Goal: Transaction & Acquisition: Subscribe to service/newsletter

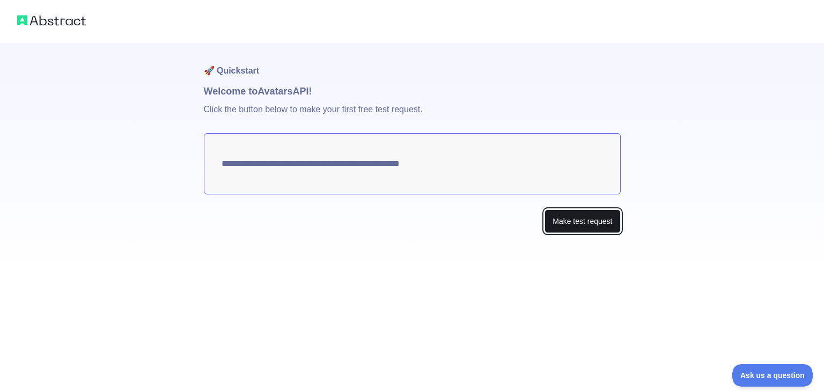
click at [579, 220] on button "Make test request" at bounding box center [583, 221] width 76 height 24
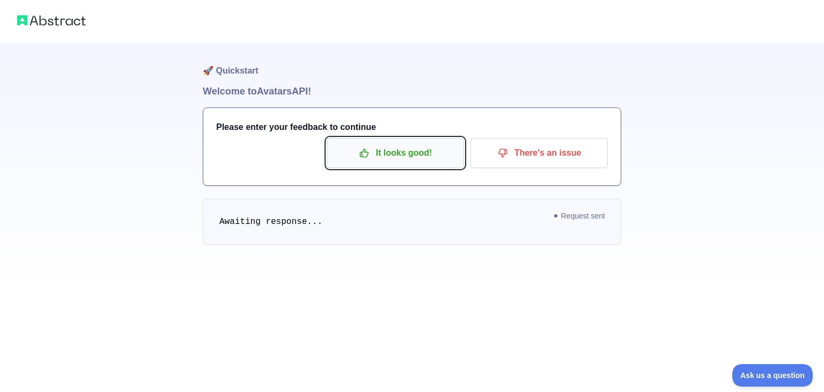
click at [447, 144] on p "It looks good!" at bounding box center [395, 153] width 121 height 18
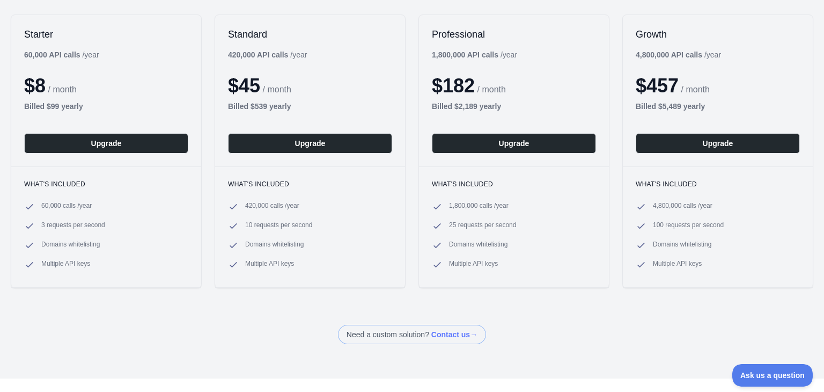
scroll to position [161, 0]
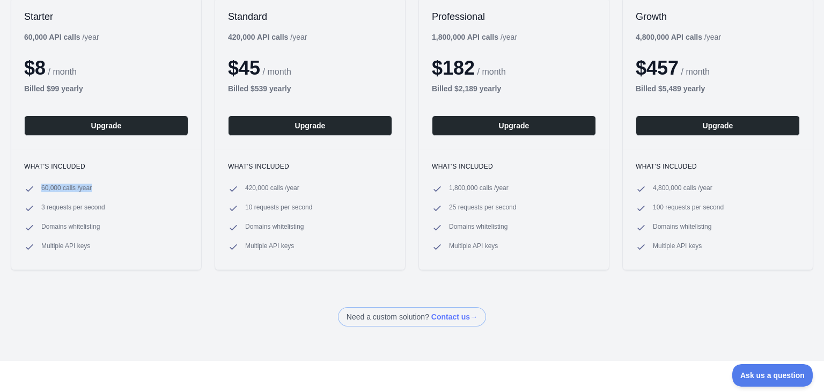
drag, startPoint x: 36, startPoint y: 193, endPoint x: 120, endPoint y: 187, distance: 83.9
click at [105, 187] on li "60,000 calls / year" at bounding box center [106, 189] width 164 height 11
click at [127, 187] on li "60,000 calls / year" at bounding box center [106, 189] width 164 height 11
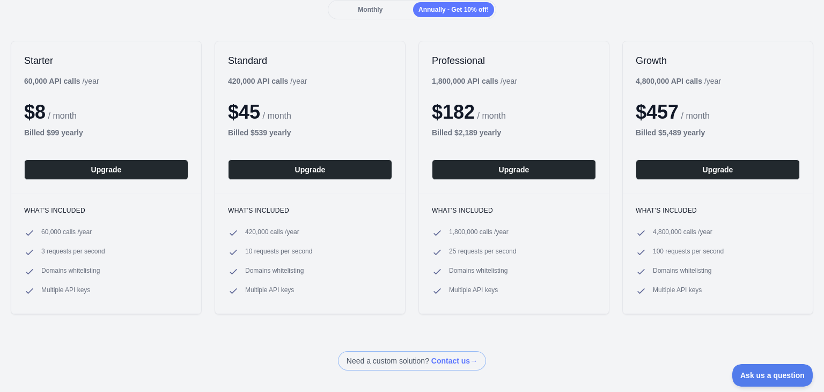
scroll to position [0, 0]
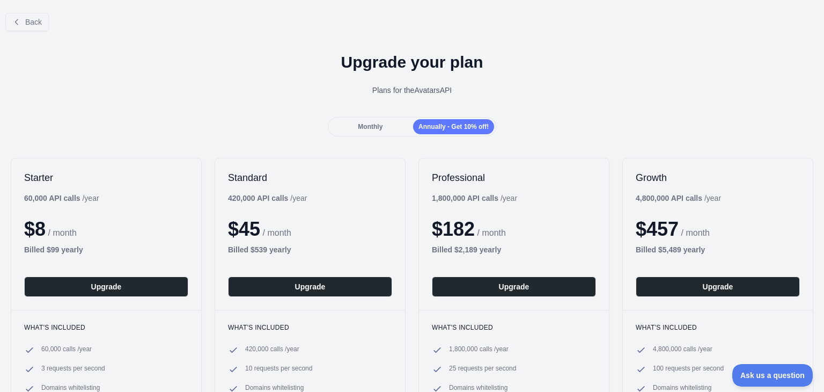
click at [378, 133] on div "Monthly" at bounding box center [370, 126] width 81 height 15
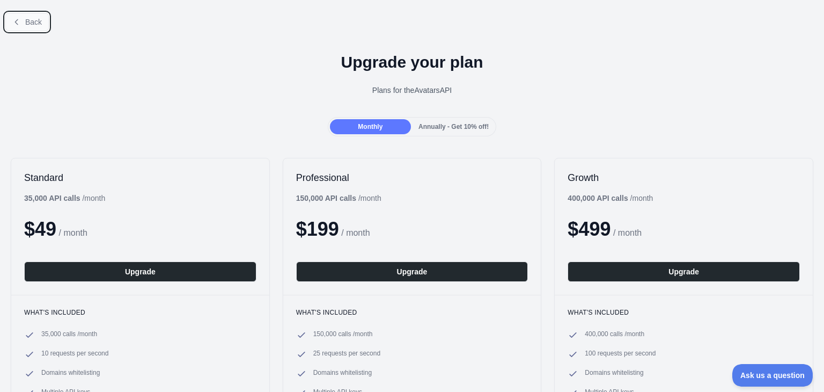
click at [21, 16] on button "Back" at bounding box center [26, 22] width 43 height 18
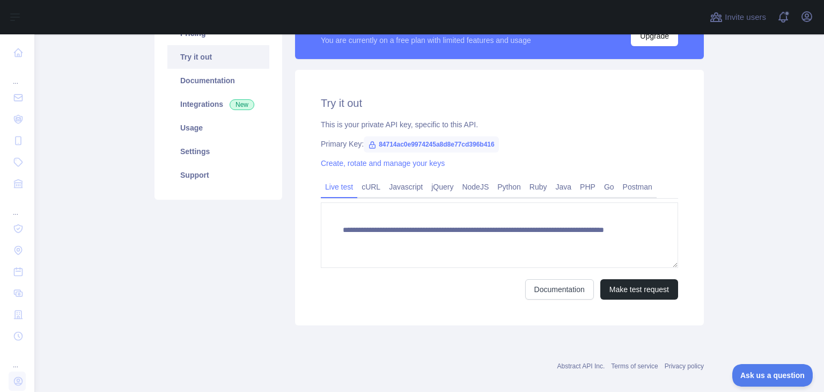
scroll to position [107, 0]
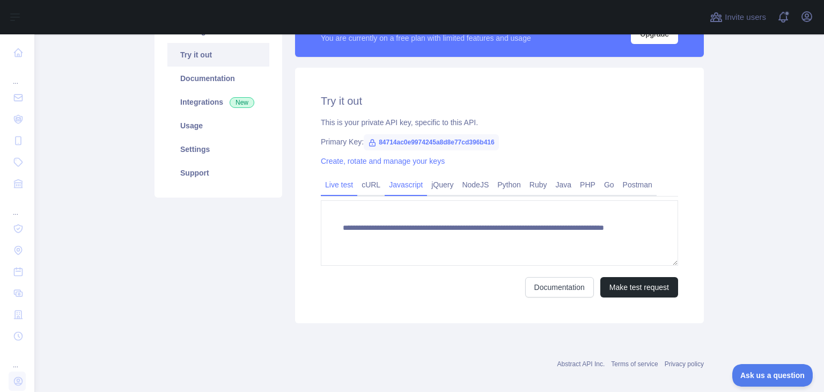
drag, startPoint x: 366, startPoint y: 188, endPoint x: 391, endPoint y: 187, distance: 24.7
click at [366, 188] on link "cURL" at bounding box center [370, 184] width 27 height 17
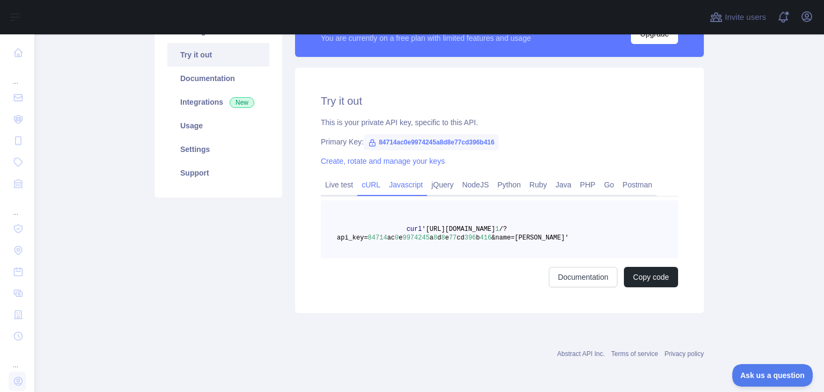
click at [391, 187] on link "Javascript" at bounding box center [406, 184] width 42 height 17
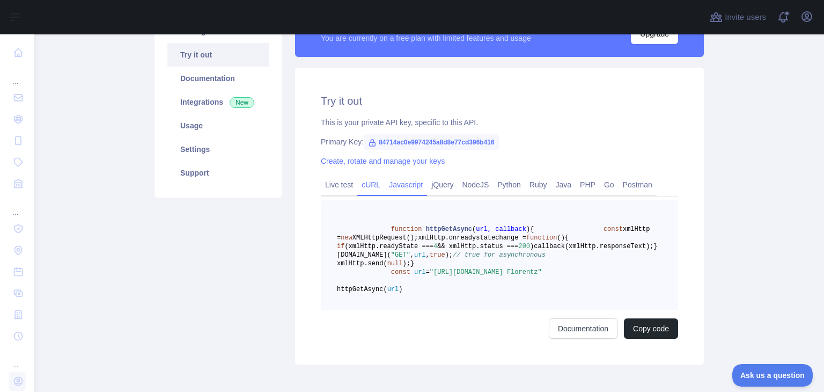
click at [366, 183] on link "cURL" at bounding box center [370, 184] width 27 height 17
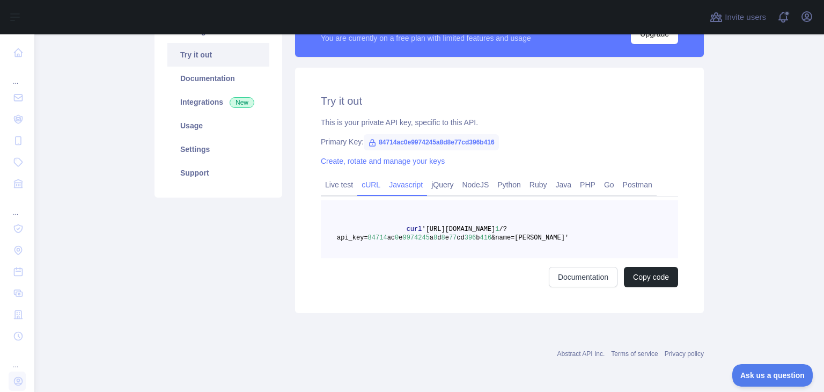
click at [391, 186] on link "Javascript" at bounding box center [406, 184] width 42 height 17
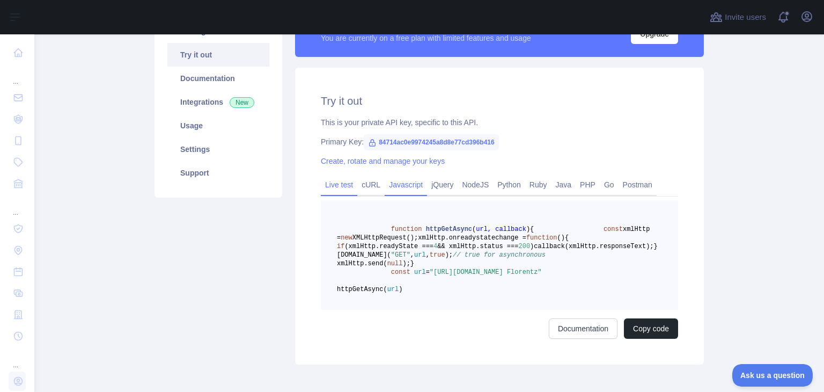
click at [341, 187] on link "Live test" at bounding box center [339, 184] width 36 height 17
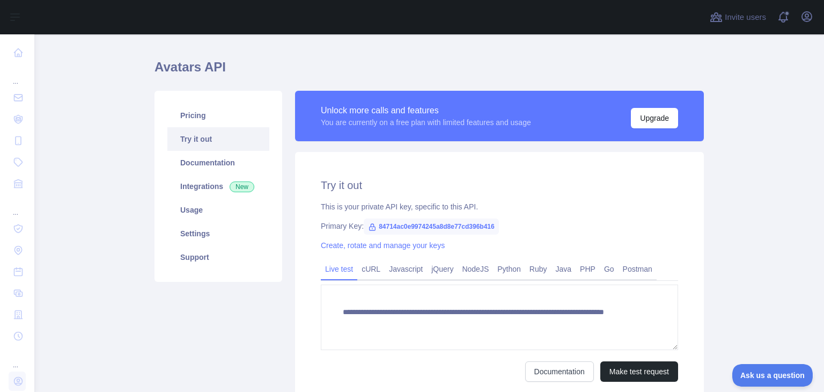
scroll to position [0, 0]
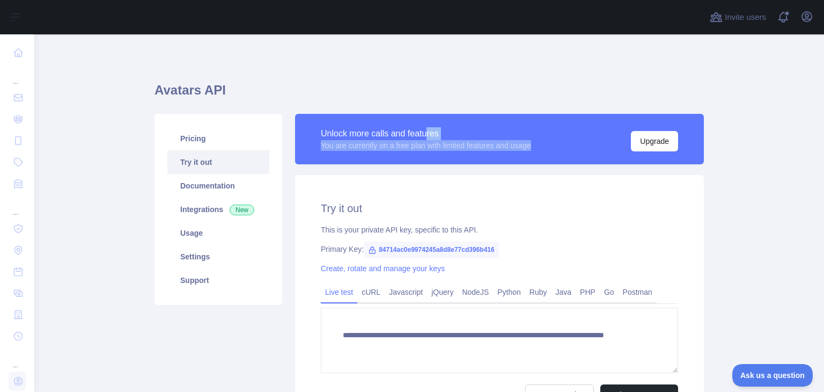
drag, startPoint x: 544, startPoint y: 143, endPoint x: 397, endPoint y: 116, distance: 149.4
click at [415, 118] on div "Unlock more calls and features You are currently on a free plan with limited fe…" at bounding box center [499, 139] width 409 height 50
click at [322, 120] on div "Unlock more calls and features You are currently on a free plan with limited fe…" at bounding box center [499, 139] width 409 height 50
